Goal: Task Accomplishment & Management: Manage account settings

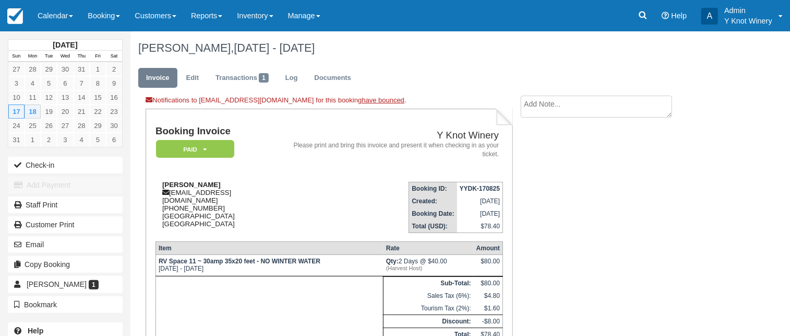
click at [213, 183] on div "Suzie Harstick suzieharstricl@gmail.com 1 (916) 826-9213 Manitoba Canada" at bounding box center [220, 204] width 128 height 47
click at [197, 75] on link "Edit" at bounding box center [192, 78] width 28 height 20
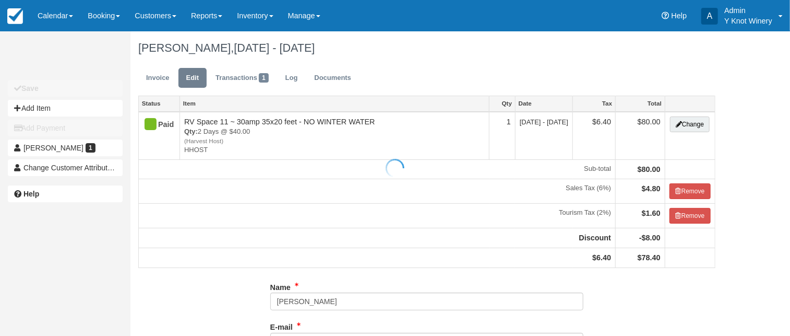
type input "+19168269213"
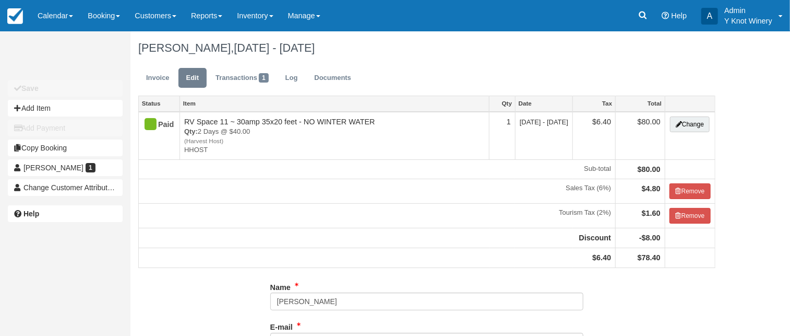
type input "(916) 826-9213"
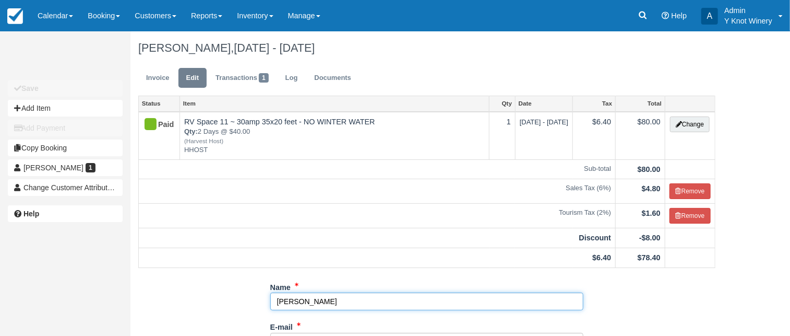
click at [314, 300] on input "Suzie Harstick" at bounding box center [426, 301] width 313 height 18
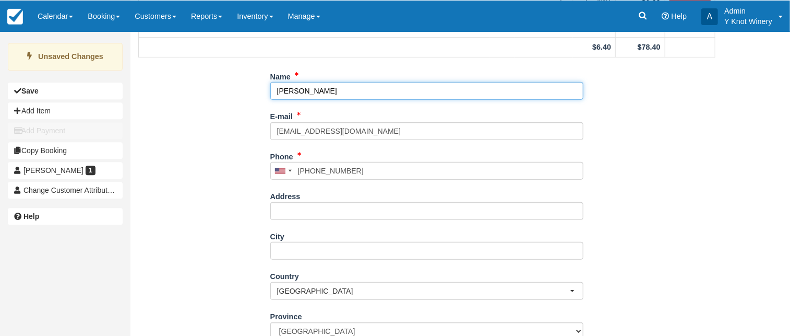
scroll to position [211, 0]
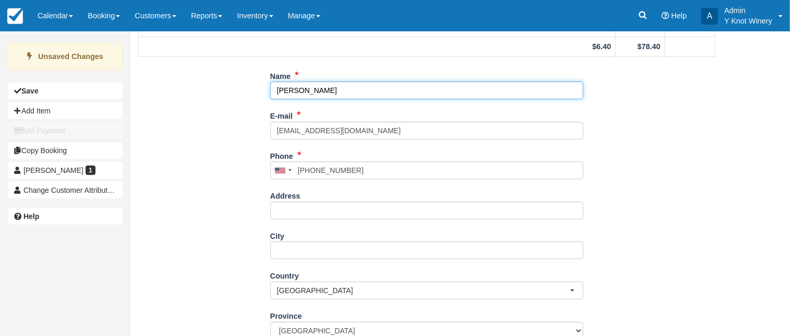
type input "[PERSON_NAME]"
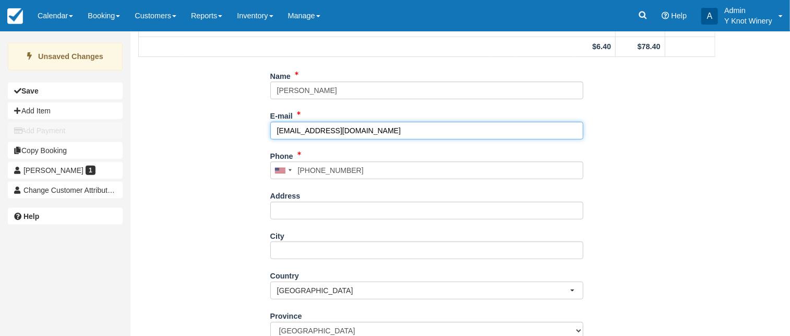
click at [319, 128] on input "suzieharstricl@gmail.com" at bounding box center [426, 131] width 313 height 18
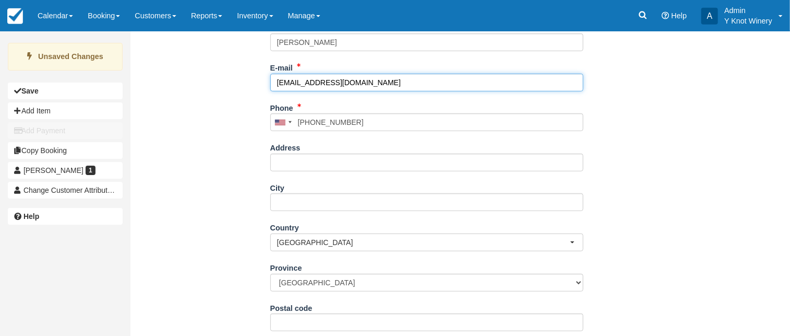
scroll to position [289, 0]
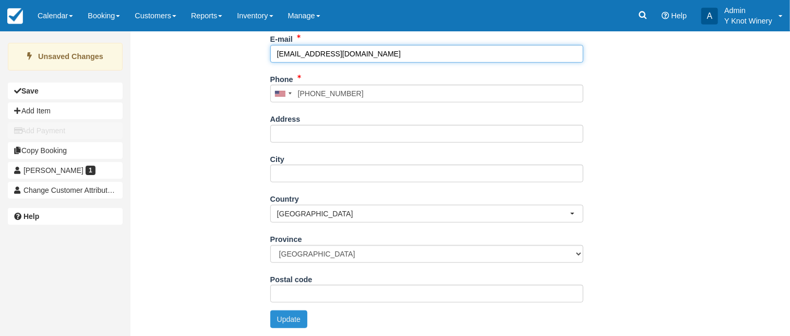
type input "suzieharstrick@gmail.com"
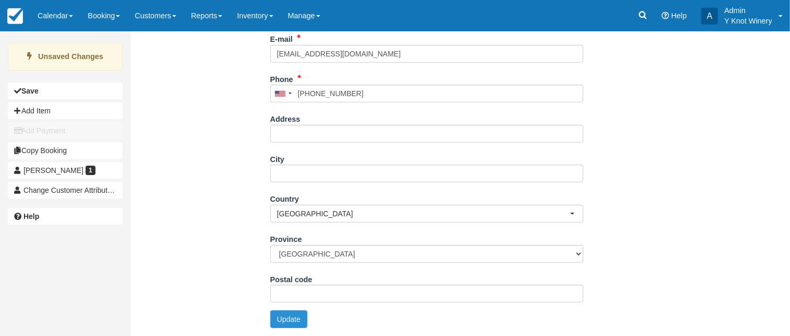
click at [288, 320] on button "Update" at bounding box center [288, 319] width 37 height 18
type input "+19168269213"
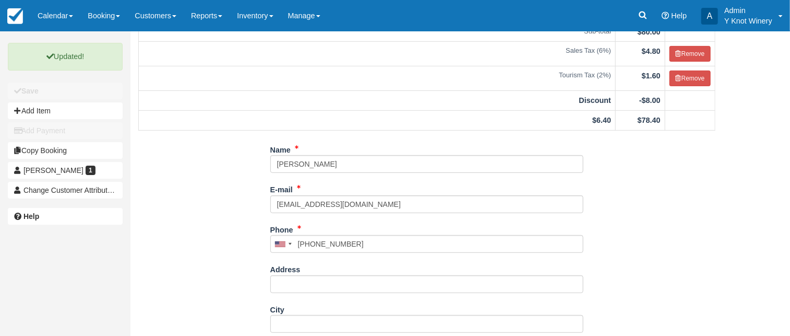
scroll to position [0, 0]
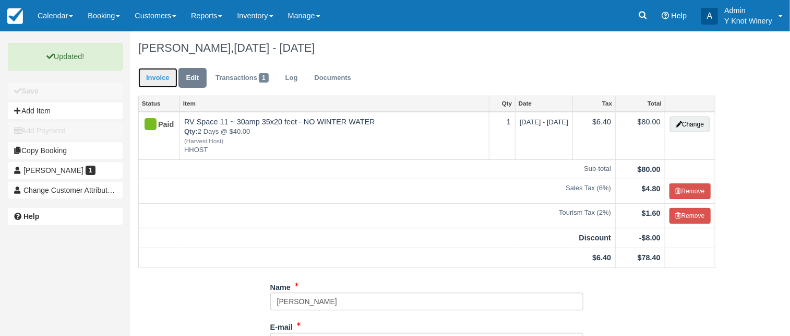
click at [171, 75] on link "Invoice" at bounding box center [157, 78] width 39 height 20
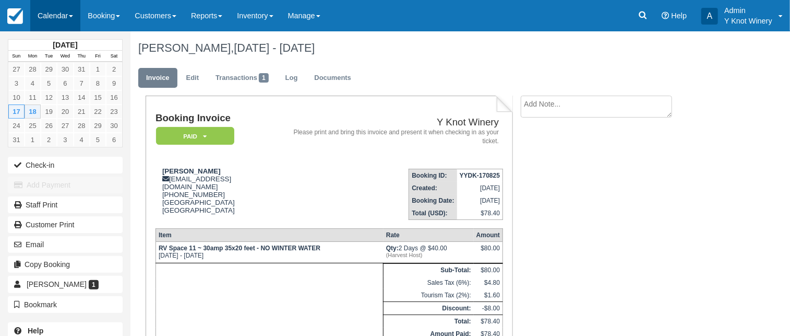
click at [77, 18] on link "Calendar" at bounding box center [55, 15] width 50 height 31
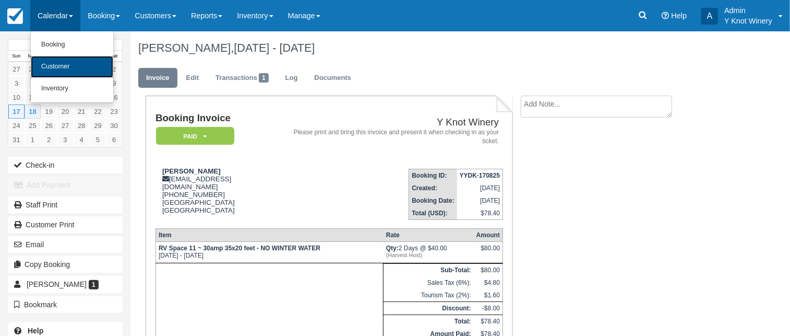
click at [75, 68] on link "Customer" at bounding box center [72, 67] width 82 height 22
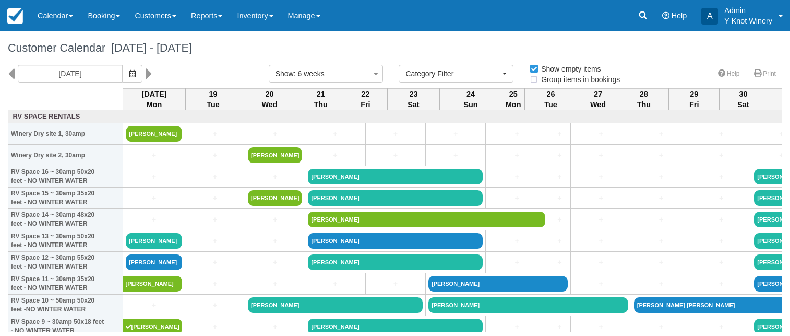
select select
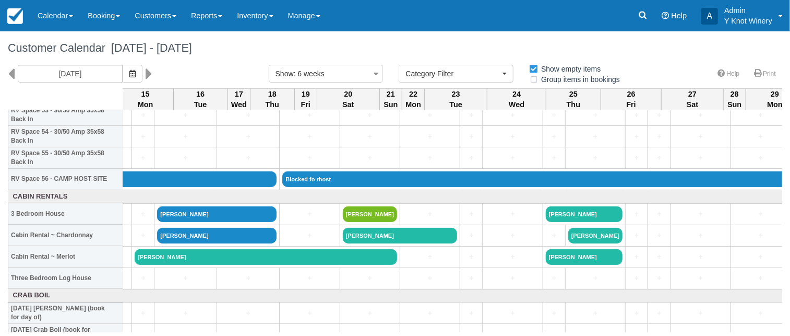
scroll to position [1174, 1404]
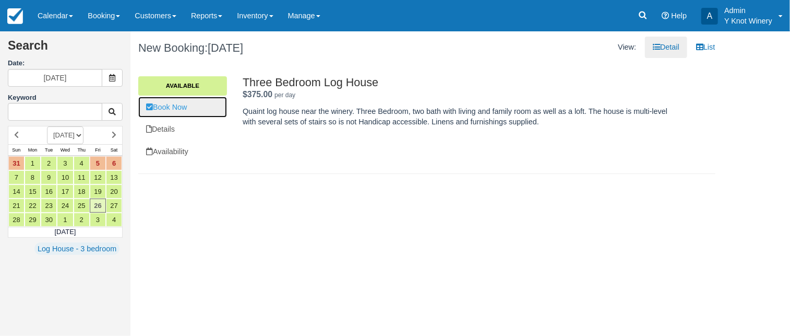
click at [168, 107] on link "Book Now" at bounding box center [182, 107] width 89 height 21
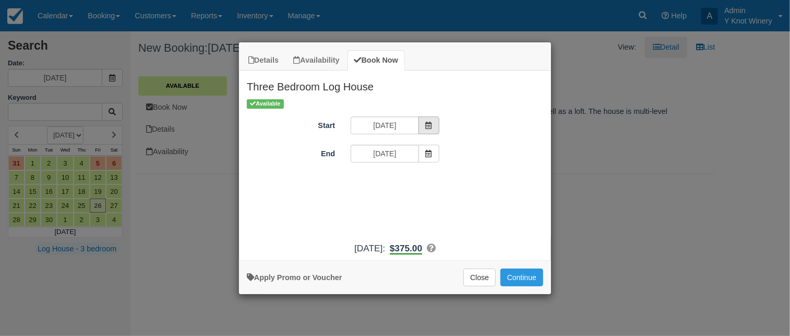
click at [427, 124] on icon "Item Modal" at bounding box center [428, 125] width 7 height 7
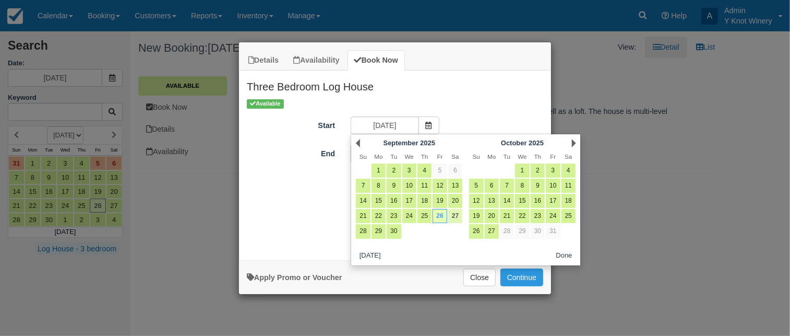
click at [455, 216] on link "27" at bounding box center [455, 216] width 14 height 14
type input "09/27/25"
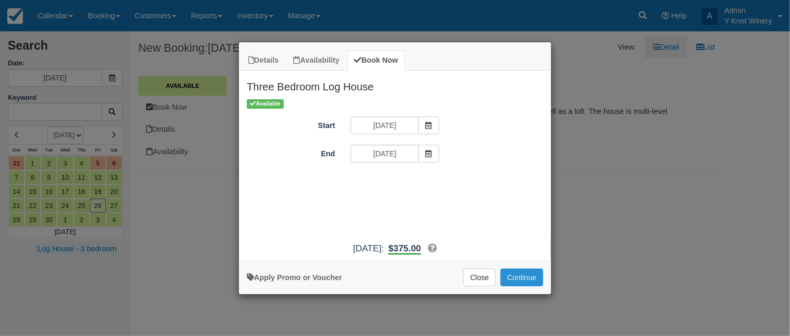
click at [520, 273] on button "Continue" at bounding box center [521, 277] width 43 height 18
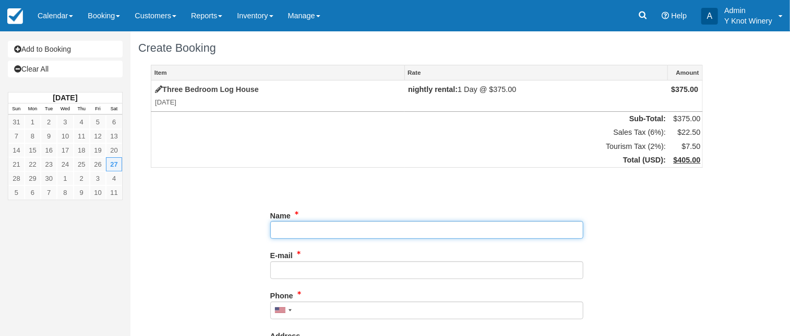
click at [319, 231] on input "Name" at bounding box center [426, 230] width 313 height 18
type input "Lisa Swain"
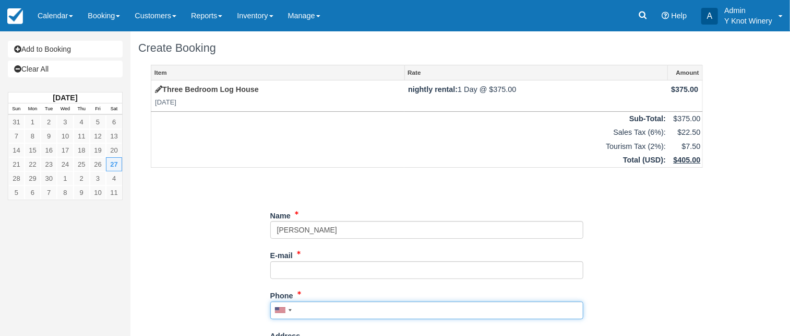
click at [304, 308] on input "Phone" at bounding box center [426, 310] width 313 height 18
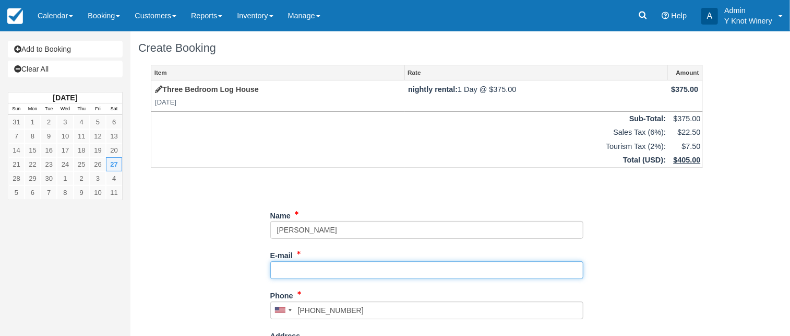
type input "(208) 447-6681"
click at [290, 272] on input "E-mail" at bounding box center [426, 270] width 313 height 18
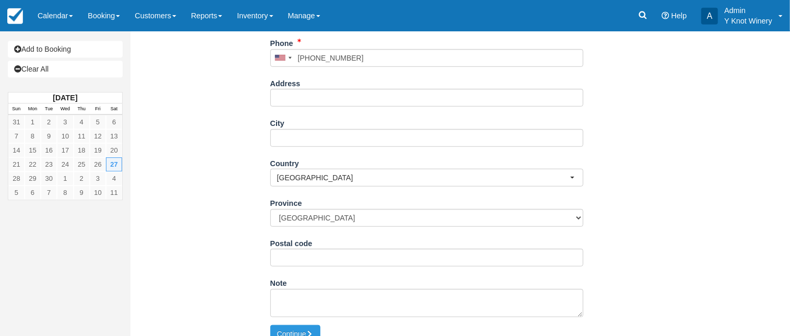
scroll to position [268, 0]
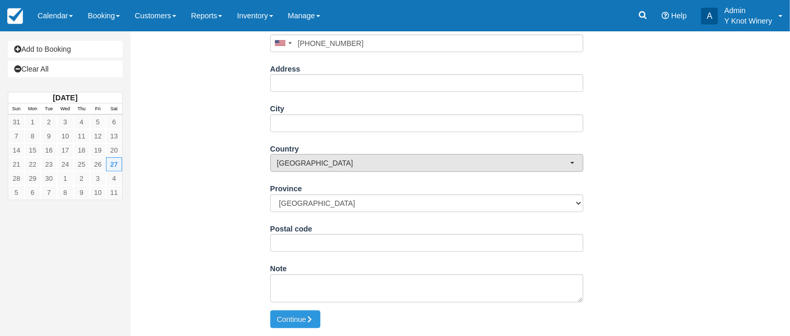
type input "lisa@mariposalabs.com"
click at [572, 162] on span "button" at bounding box center [572, 163] width 4 height 2
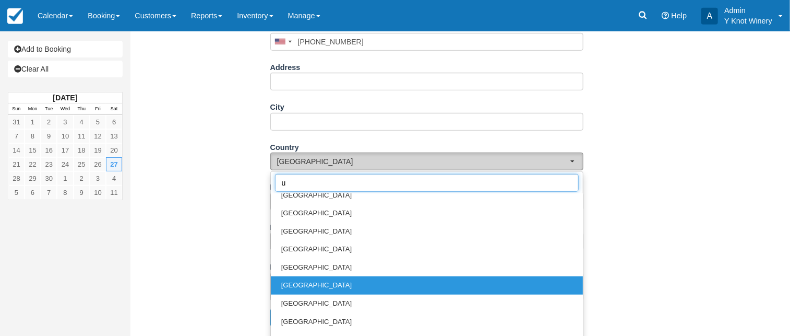
scroll to position [0, 0]
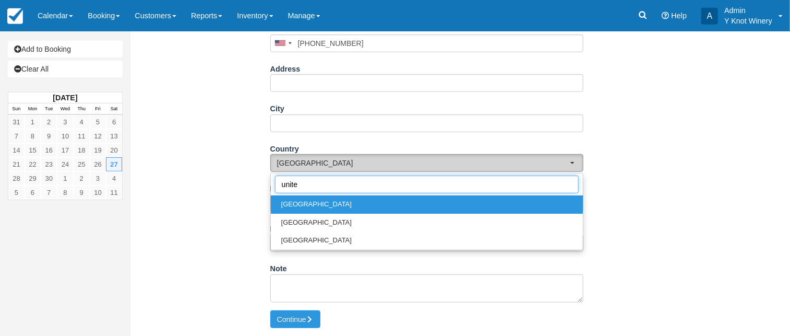
type input "united"
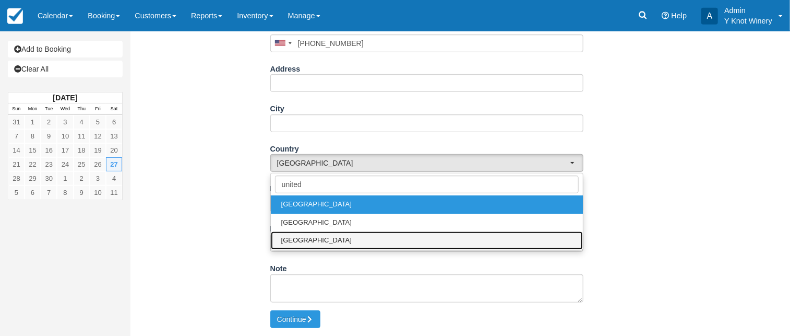
click at [353, 241] on link "[GEOGRAPHIC_DATA]" at bounding box center [427, 240] width 312 height 18
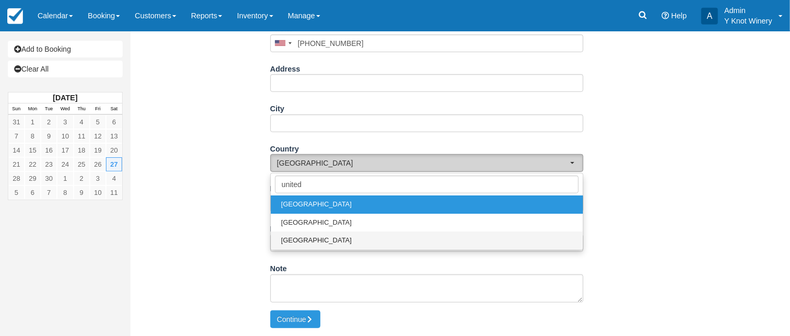
select select "US"
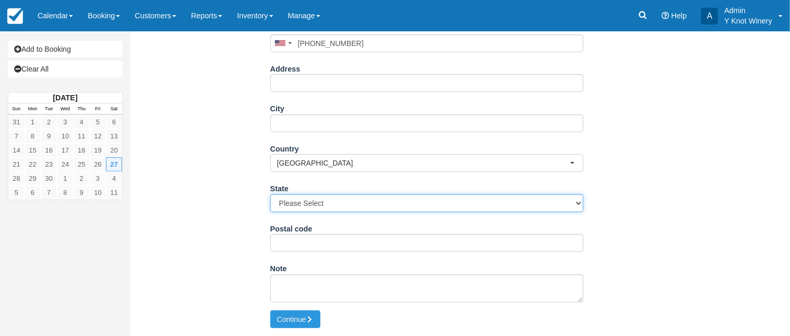
click at [270, 194] on select "Please Select Alabama Alaska Arizona Arkansas California Colorado Connecticut D…" at bounding box center [426, 203] width 313 height 18
select select "ID"
click option "Idaho" at bounding box center [0, 0] width 0 height 0
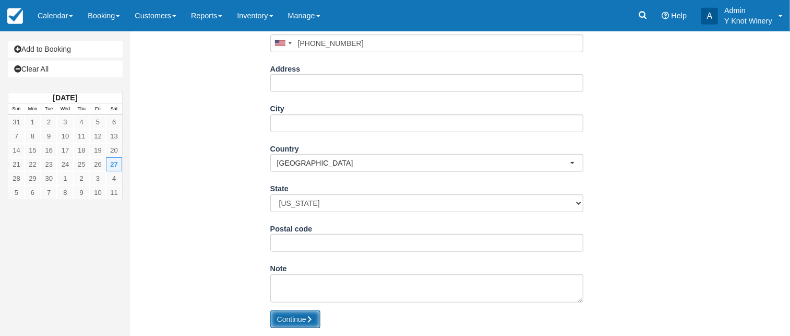
click at [288, 317] on button "Continue" at bounding box center [295, 319] width 50 height 18
type input "+12084476681"
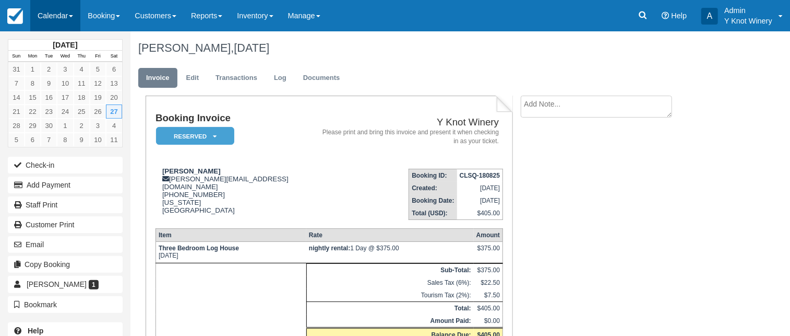
click at [78, 16] on link "Calendar" at bounding box center [55, 15] width 50 height 31
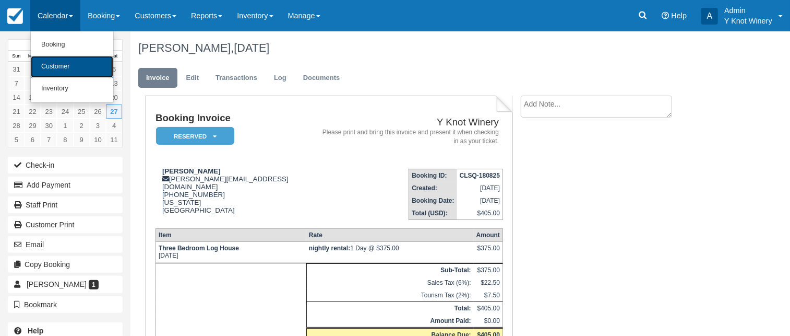
click at [66, 65] on link "Customer" at bounding box center [72, 67] width 82 height 22
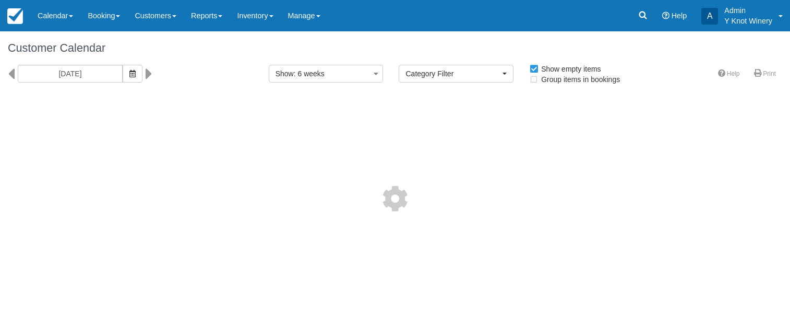
select select
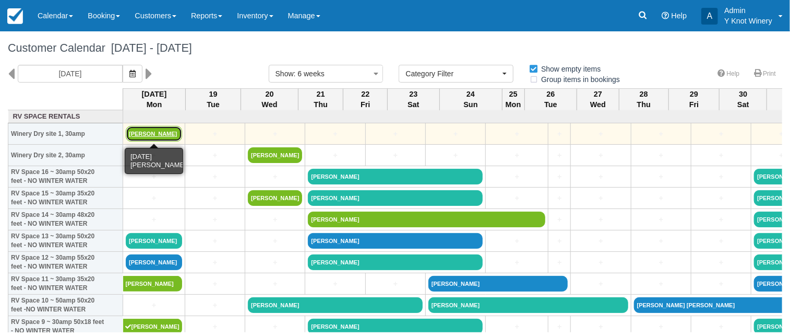
click at [157, 135] on link "Abdiel Ramirez" at bounding box center [154, 134] width 56 height 16
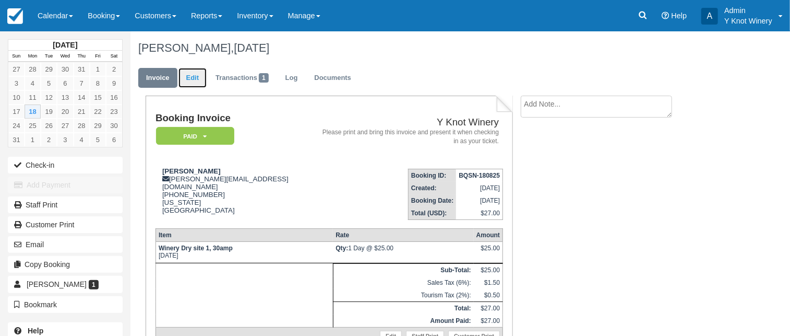
click at [193, 77] on link "Edit" at bounding box center [192, 78] width 28 height 20
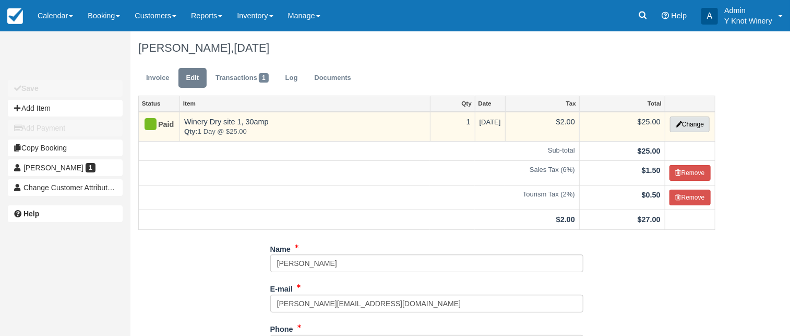
click at [693, 122] on button "Change" at bounding box center [690, 124] width 40 height 16
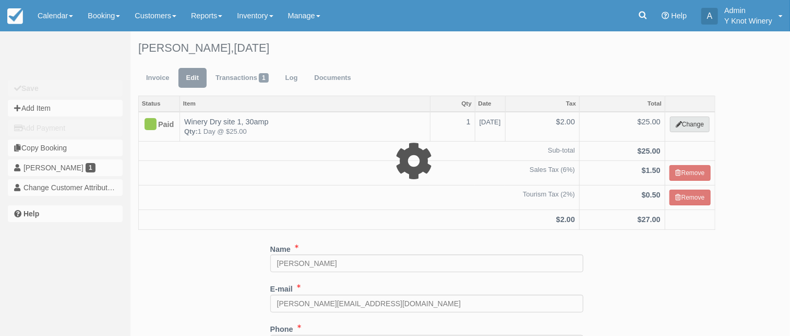
select select "3"
type input "25.00"
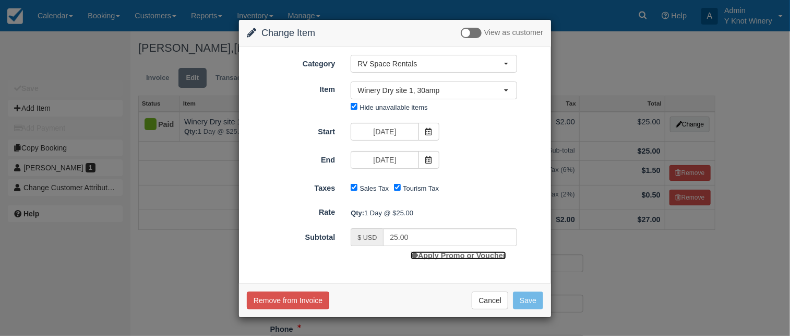
click at [454, 255] on link "Apply Promo or Voucher" at bounding box center [458, 255] width 95 height 8
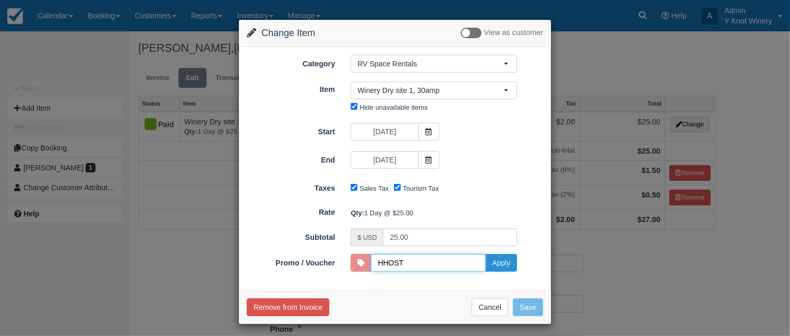
type input "HHOST"
click at [501, 263] on button "Apply" at bounding box center [501, 263] width 32 height 18
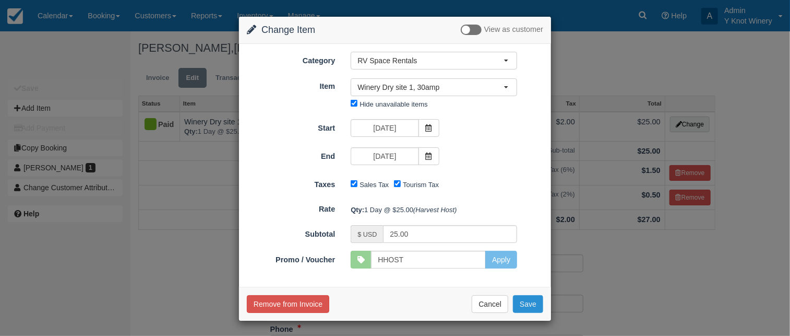
click at [535, 304] on button "Save" at bounding box center [528, 304] width 30 height 18
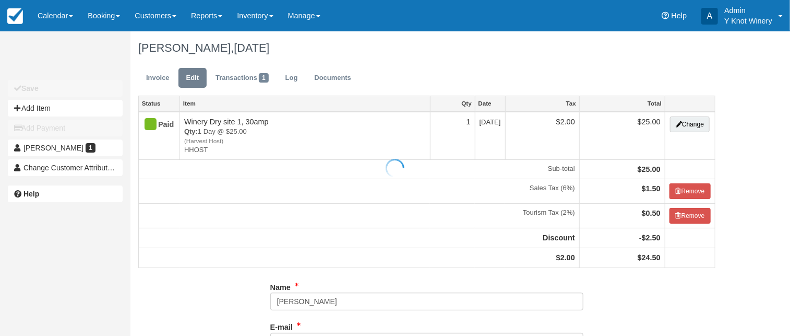
type input "[PHONE_NUMBER]"
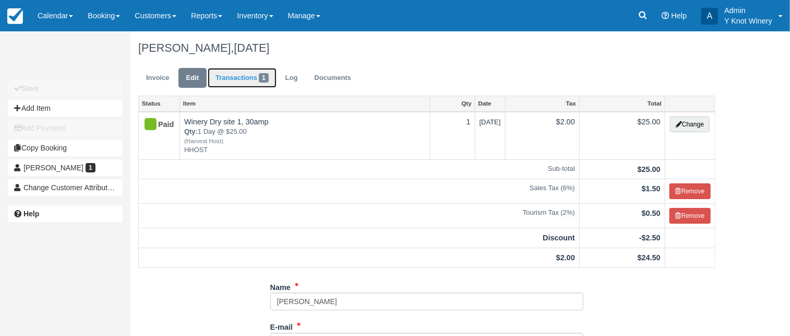
click at [247, 78] on link "Transactions 1" at bounding box center [242, 78] width 69 height 20
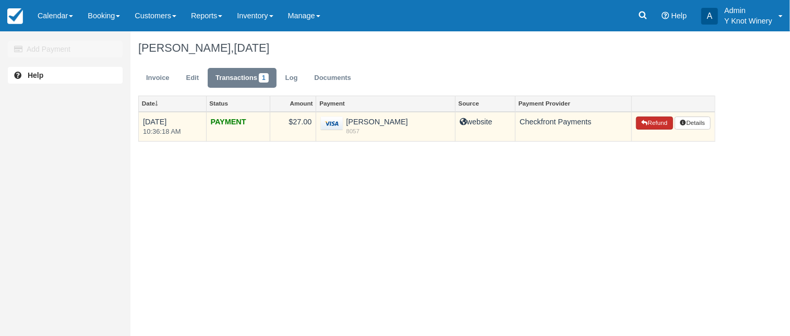
click at [655, 123] on button "Refund" at bounding box center [654, 123] width 37 height 14
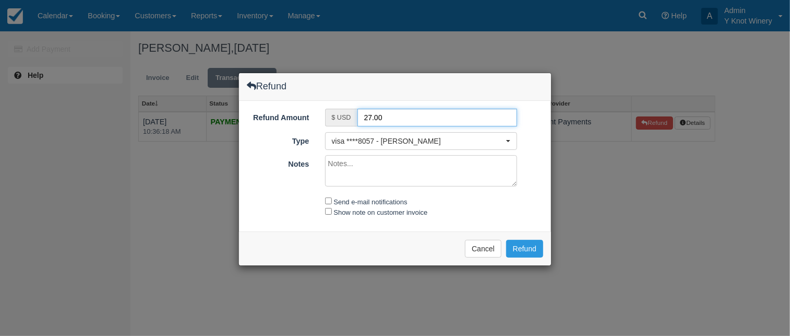
drag, startPoint x: 385, startPoint y: 114, endPoint x: 362, endPoint y: 120, distance: 23.5
click at [362, 120] on input "27.00" at bounding box center [437, 118] width 160 height 18
type input "2.50"
click at [348, 162] on textarea "Notes" at bounding box center [421, 170] width 193 height 31
type textarea "refund of discount"
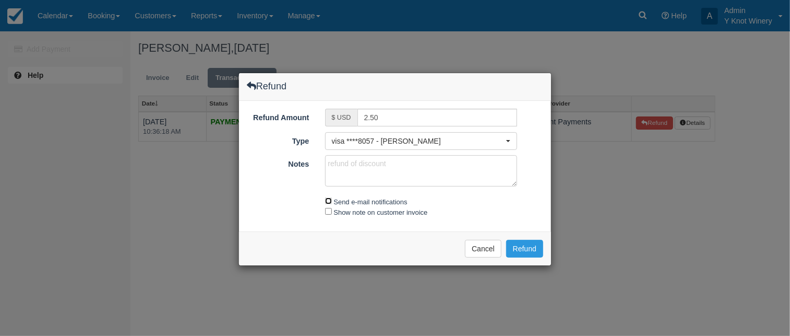
click at [327, 199] on input "Send e-mail notifications" at bounding box center [328, 200] width 7 height 7
checkbox input "true"
click at [329, 209] on input "Show note on customer invoice" at bounding box center [328, 211] width 7 height 7
checkbox input "true"
click at [516, 250] on button "Refund" at bounding box center [524, 249] width 37 height 18
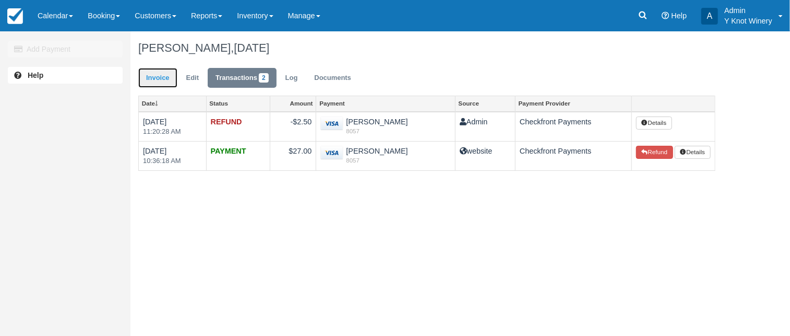
click at [162, 76] on link "Invoice" at bounding box center [157, 78] width 39 height 20
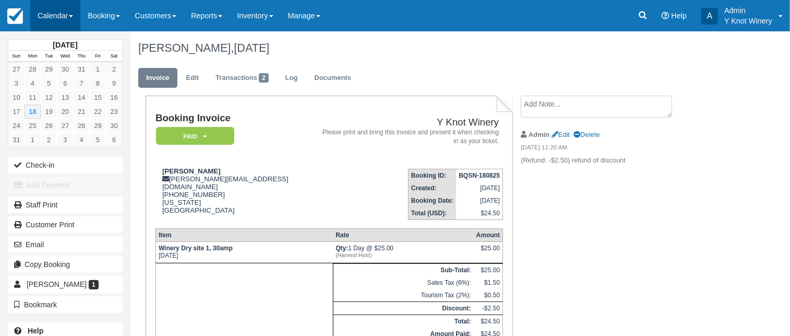
click at [78, 20] on link "Calendar" at bounding box center [55, 15] width 50 height 31
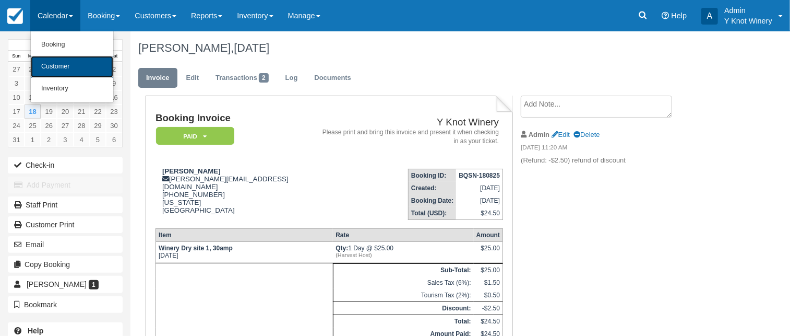
click at [83, 68] on link "Customer" at bounding box center [72, 67] width 82 height 22
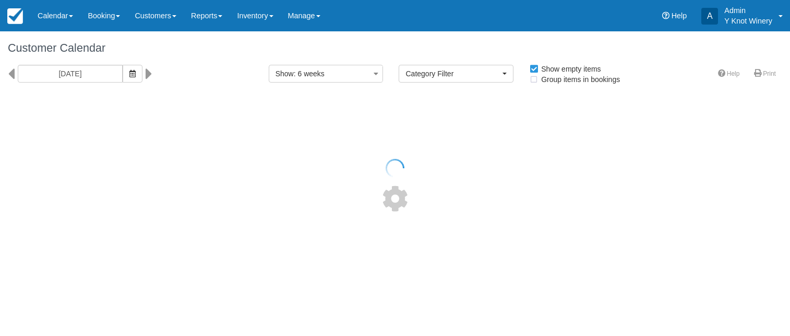
select select
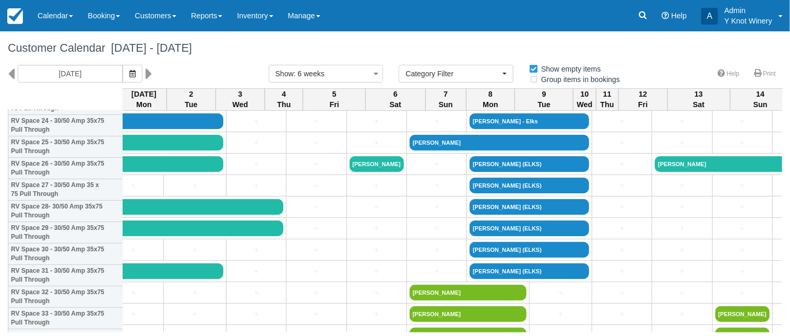
scroll to position [565, 708]
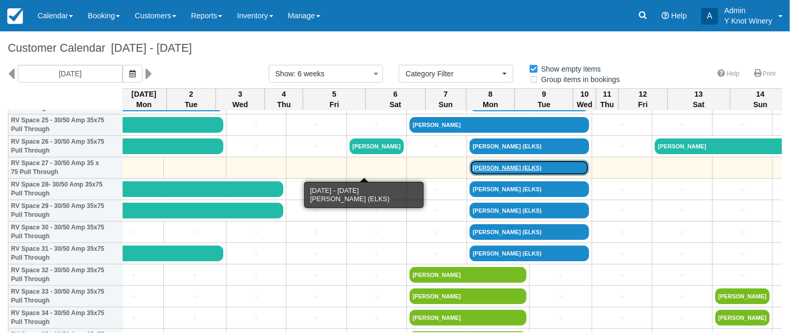
click at [470, 167] on link "[PERSON_NAME] (ELKS)" at bounding box center [530, 168] width 120 height 16
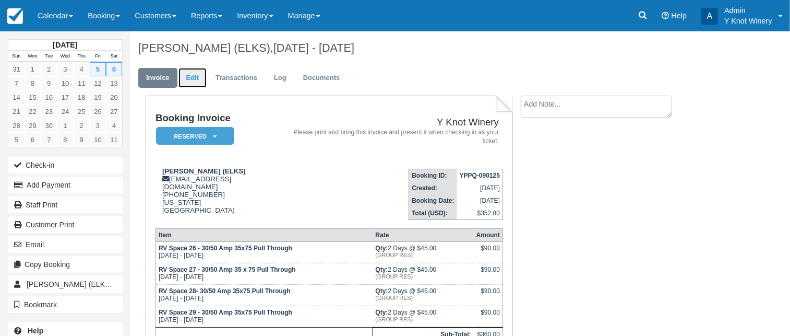
click at [199, 76] on link "Edit" at bounding box center [192, 78] width 28 height 20
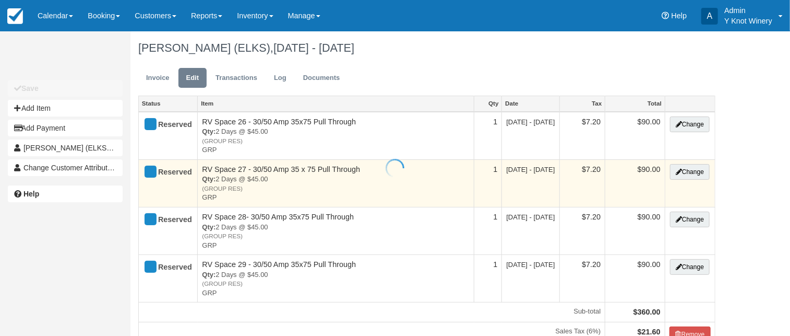
type input "(208) 414-4414"
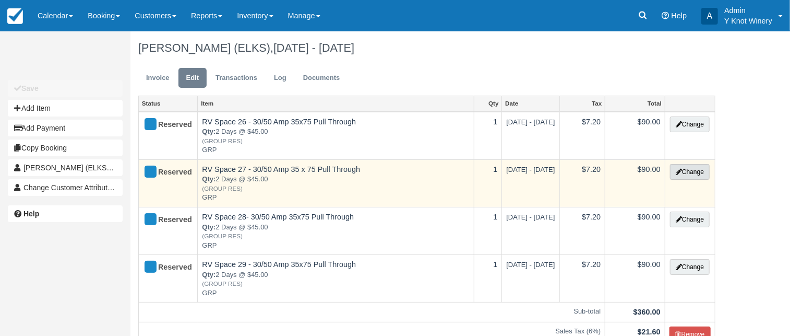
click at [698, 173] on button "Change" at bounding box center [690, 172] width 40 height 16
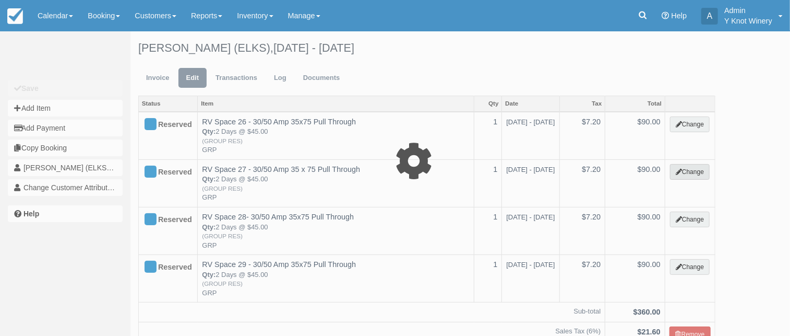
select select "3"
type input "90.00"
type input "GRP"
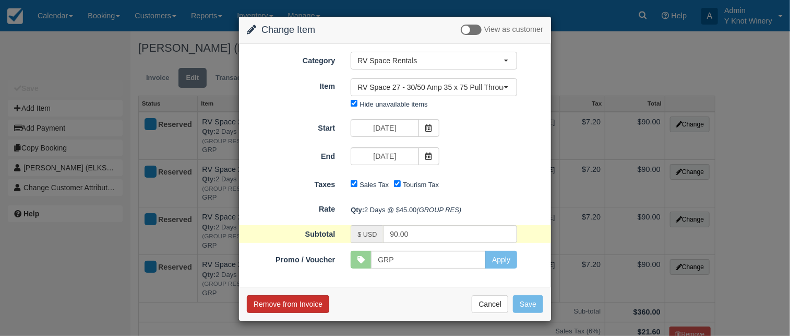
click at [310, 304] on button "Remove from Invoice" at bounding box center [288, 304] width 82 height 18
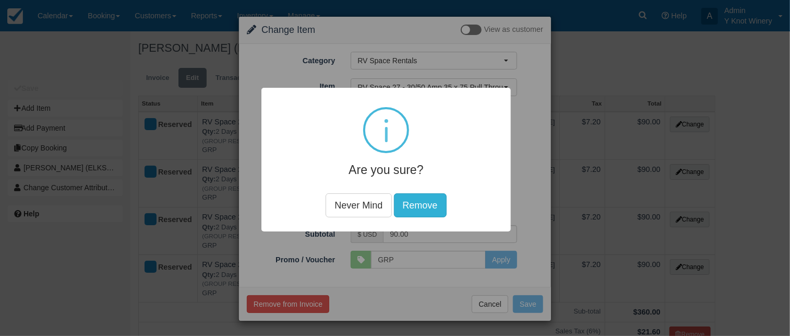
click at [431, 210] on button "Remove" at bounding box center [420, 205] width 53 height 24
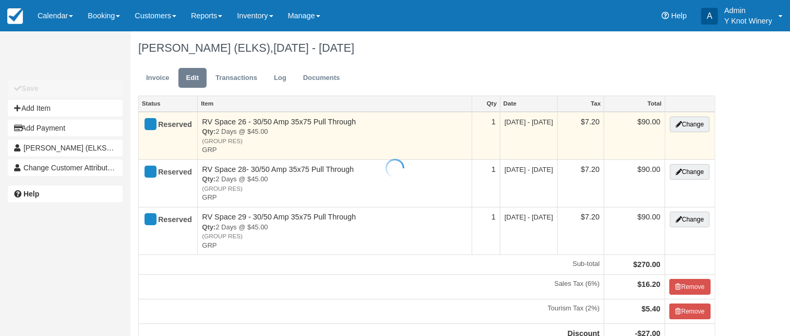
type input "[PHONE_NUMBER]"
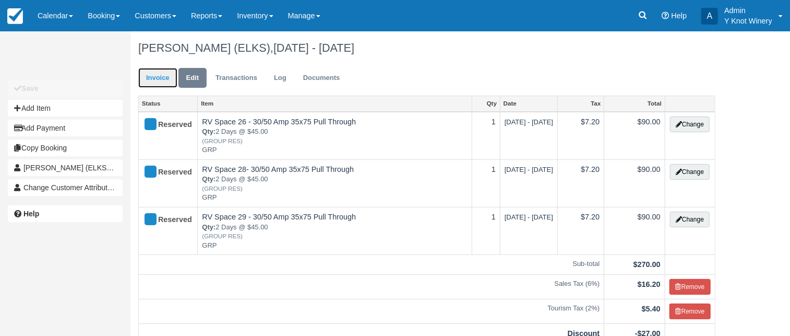
click at [157, 78] on link "Invoice" at bounding box center [157, 78] width 39 height 20
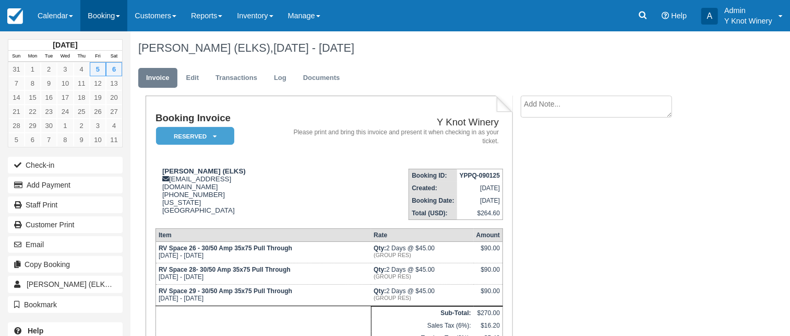
click at [122, 15] on link "Booking" at bounding box center [103, 15] width 47 height 31
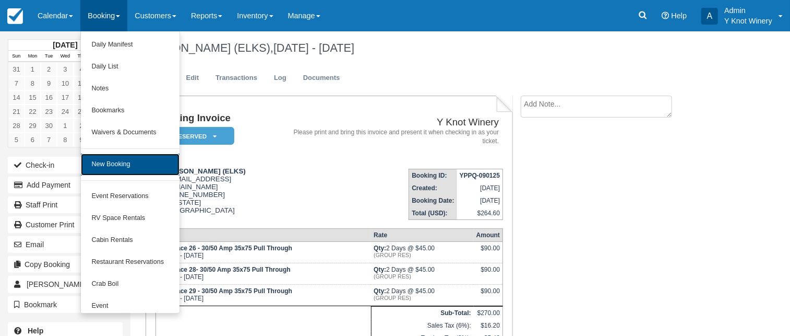
click at [128, 167] on link "New Booking" at bounding box center [130, 164] width 98 height 22
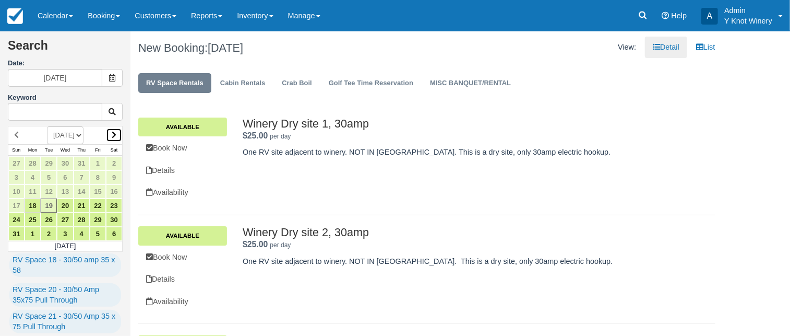
click at [116, 135] on icon at bounding box center [114, 134] width 5 height 7
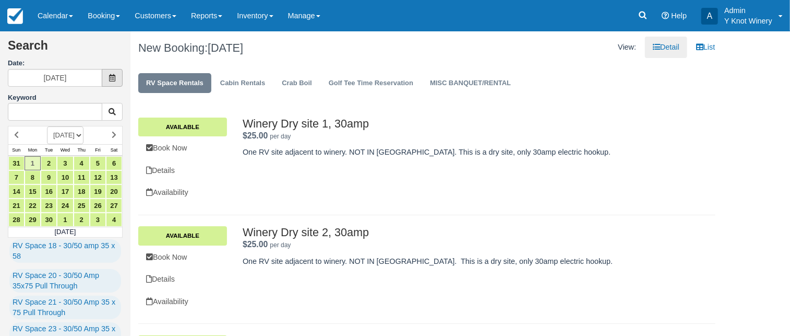
click at [113, 76] on icon at bounding box center [112, 77] width 7 height 7
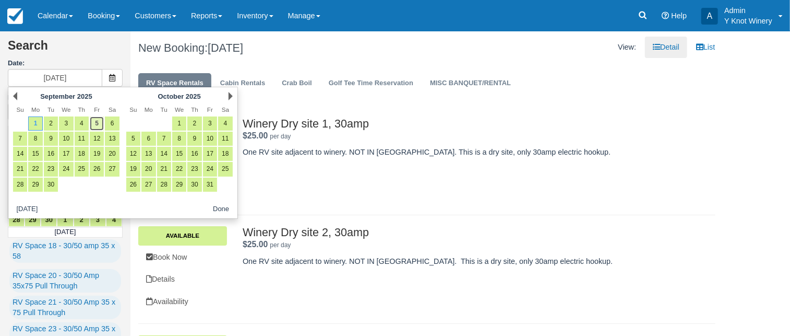
click at [93, 125] on link "5" at bounding box center [97, 123] width 14 height 14
type input "09/05/25"
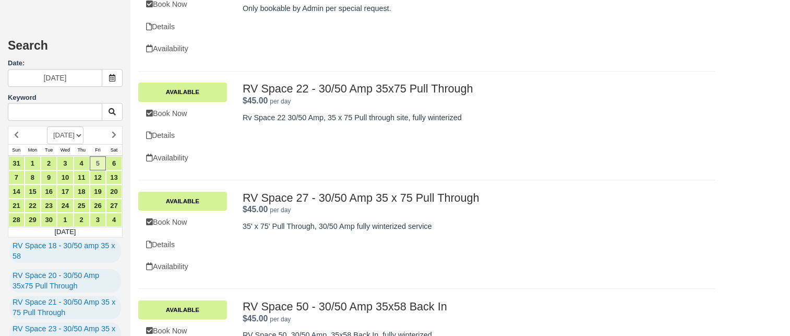
scroll to position [1712, 0]
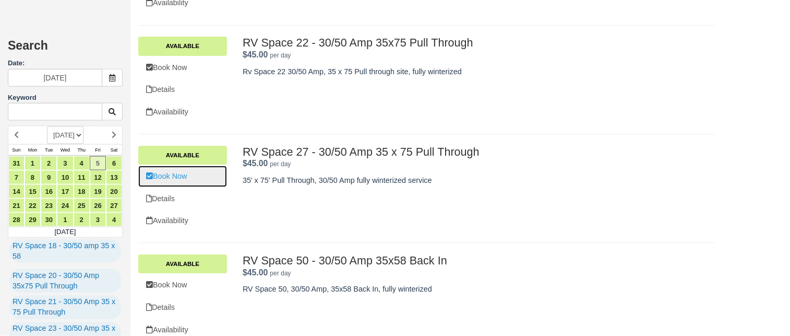
click at [170, 171] on link "Book Now" at bounding box center [182, 175] width 89 height 21
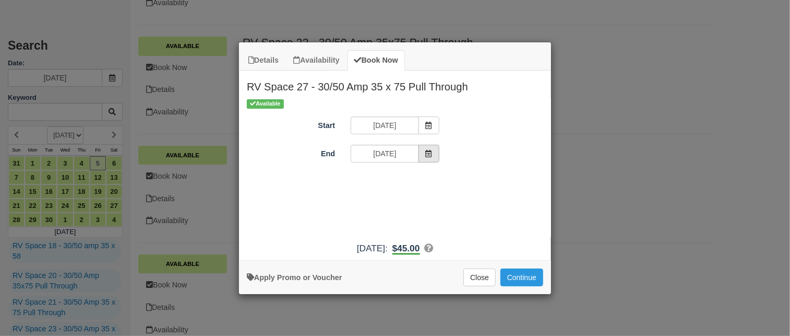
click at [434, 151] on span "Item Modal" at bounding box center [429, 154] width 21 height 18
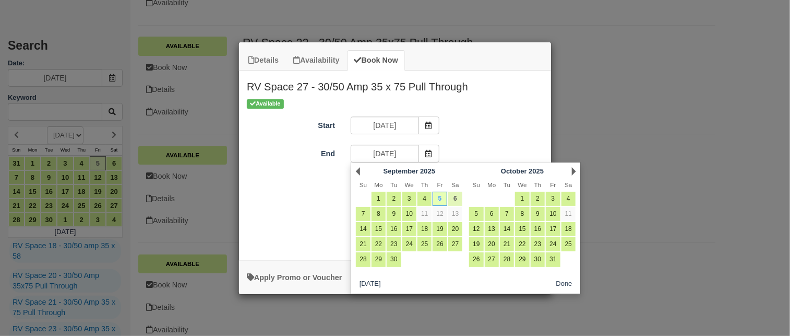
click at [458, 200] on link "6" at bounding box center [455, 199] width 14 height 14
type input "09/06/25"
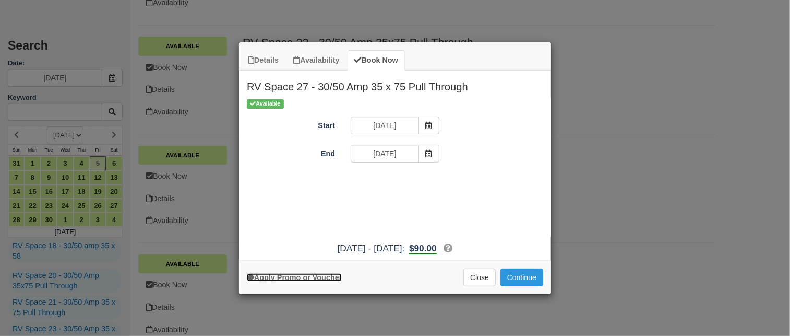
click at [297, 278] on link "Apply Promo or Voucher" at bounding box center [294, 277] width 95 height 8
type input "GRP"
click at [467, 185] on button "Apply" at bounding box center [462, 182] width 26 height 14
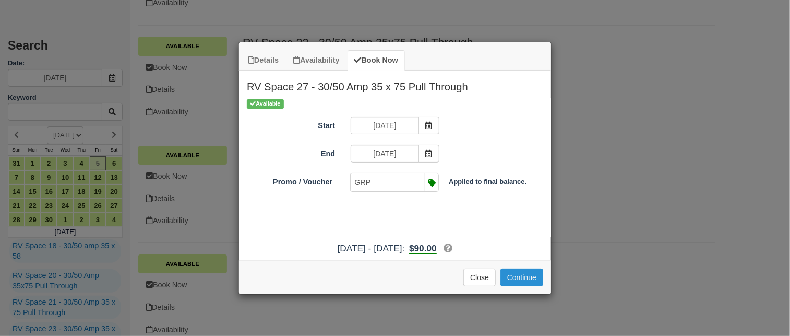
click at [524, 275] on button "Continue" at bounding box center [521, 277] width 43 height 18
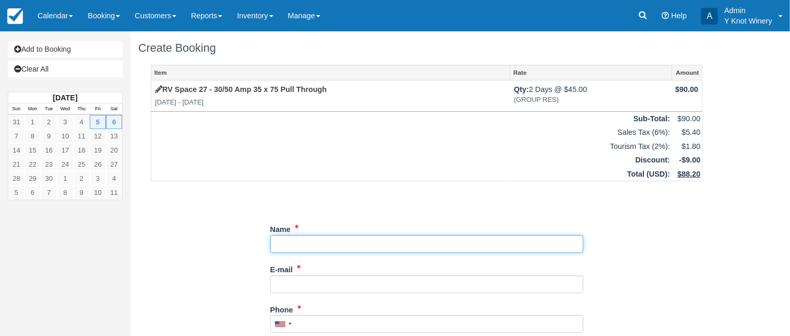
click at [287, 246] on input "Name" at bounding box center [426, 244] width 313 height 18
type input "[PERSON_NAME]"
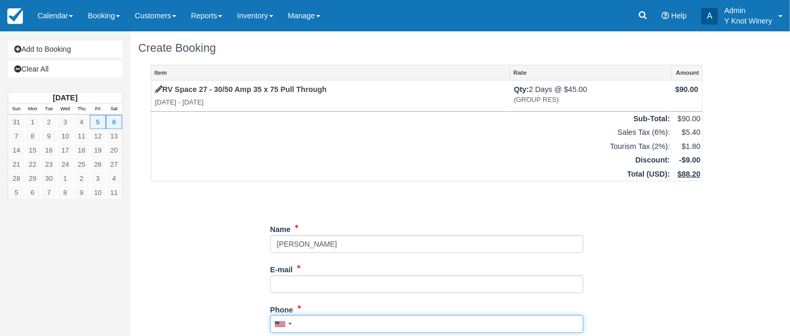
click at [309, 324] on input "Phone" at bounding box center [426, 324] width 313 height 18
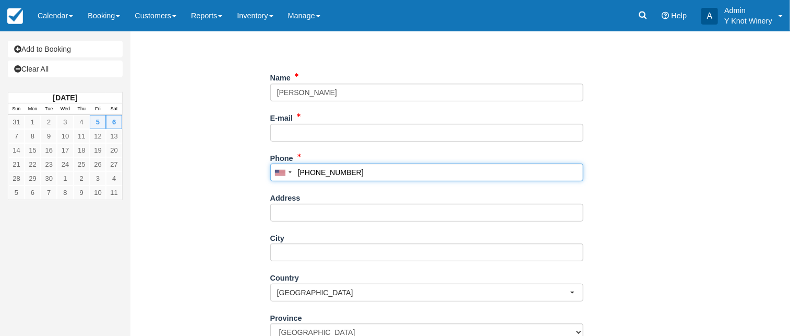
scroll to position [154, 0]
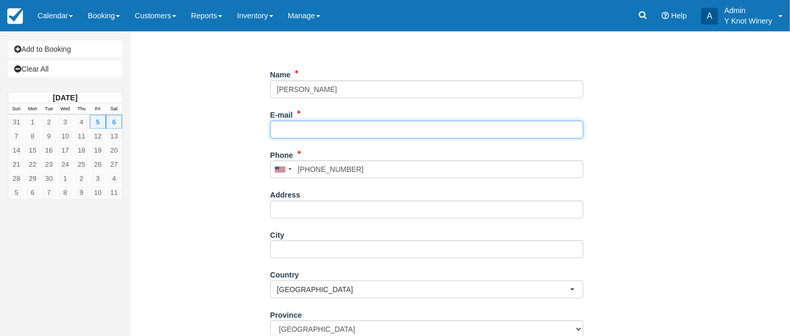
type input "[PHONE_NUMBER]"
click at [303, 128] on input "E-mail" at bounding box center [426, 130] width 313 height 18
type input "[EMAIL_ADDRESS][DOMAIN_NAME]"
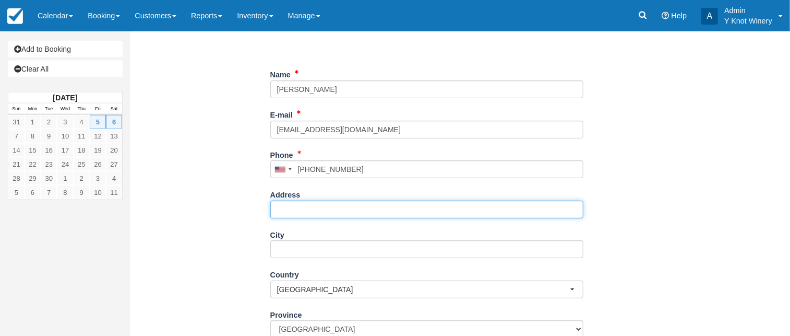
type input "[STREET_ADDRESS]"
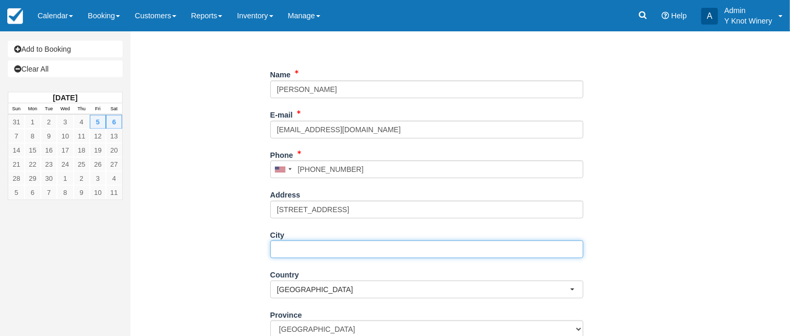
type input "Glenns Ferry"
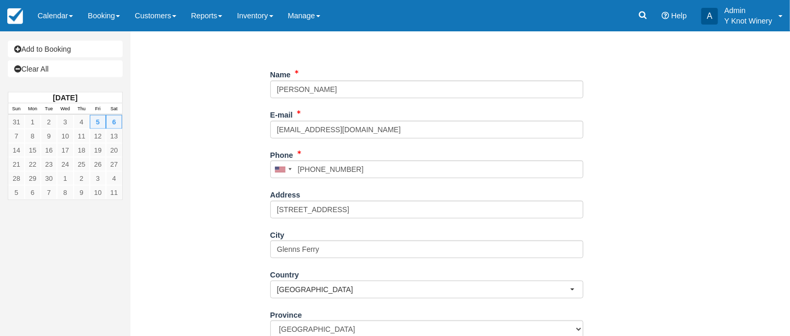
select select "US"
type input "83623"
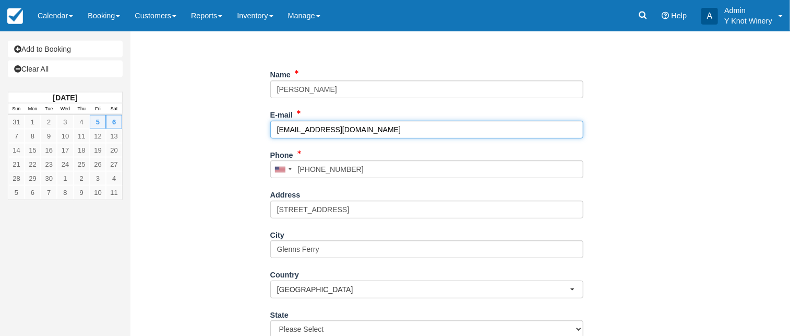
scroll to position [282, 0]
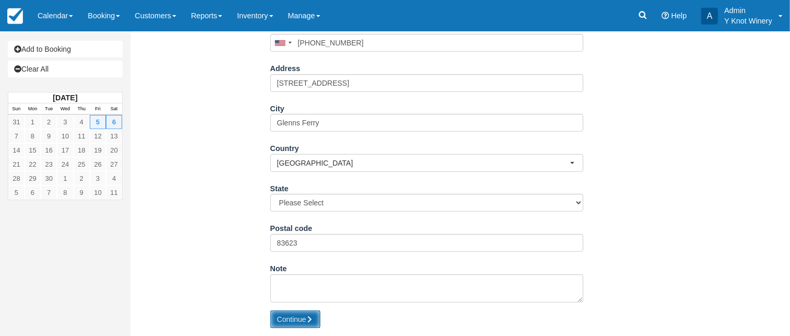
click at [295, 316] on button "Continue" at bounding box center [295, 319] width 50 height 18
type input "+12084105670"
